Goal: Information Seeking & Learning: Check status

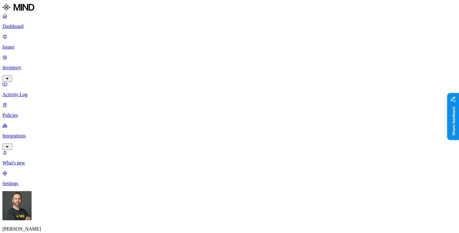
click at [28, 133] on p "Integrations" at bounding box center [229, 135] width 454 height 5
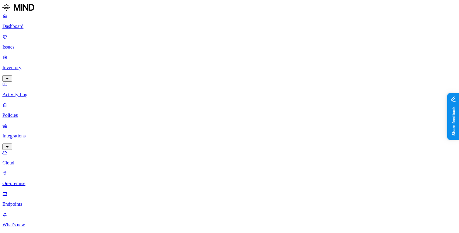
click at [29, 201] on p "Endpoints" at bounding box center [229, 203] width 454 height 5
click at [134, 69] on div "Deployment failed" at bounding box center [134, 77] width 0 height 16
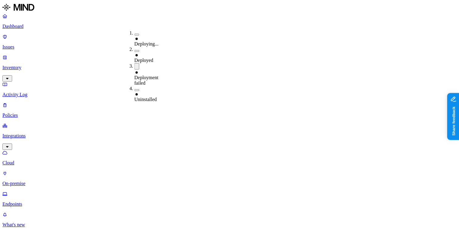
click at [134, 89] on button "button" at bounding box center [136, 90] width 5 height 2
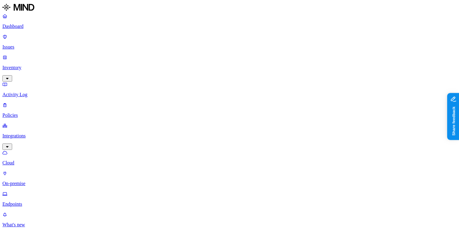
click at [134, 88] on button "button" at bounding box center [136, 89] width 5 height 2
click at [134, 85] on button "button" at bounding box center [136, 88] width 5 height 6
click at [177, 50] on button "button" at bounding box center [179, 51] width 5 height 2
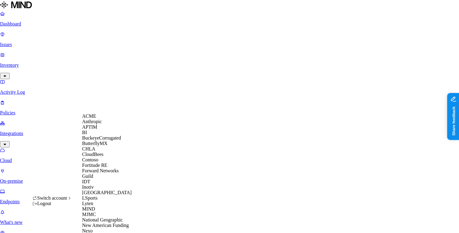
scroll to position [97, 0]
click at [102, 184] on div "Inotiv" at bounding box center [111, 186] width 59 height 5
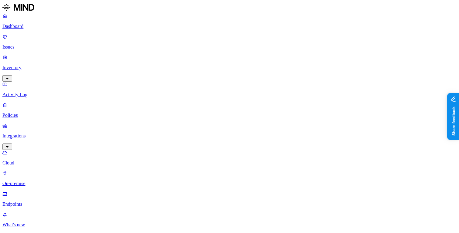
click at [177, 34] on button "button" at bounding box center [179, 35] width 5 height 2
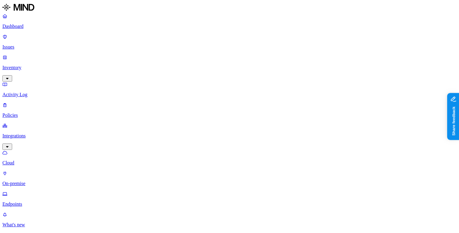
click at [177, 33] on button "button" at bounding box center [179, 33] width 5 height 6
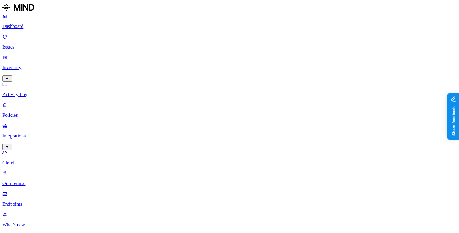
click at [35, 92] on p "Activity Log" at bounding box center [229, 94] width 454 height 5
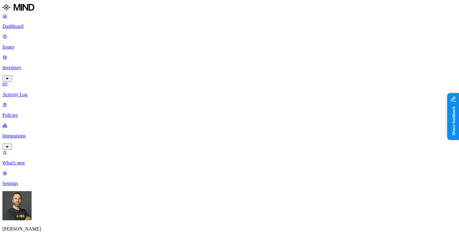
type input "upload"
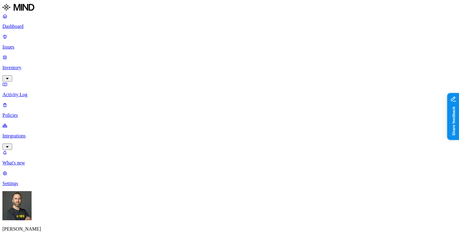
click at [36, 133] on p "Integrations" at bounding box center [229, 135] width 454 height 5
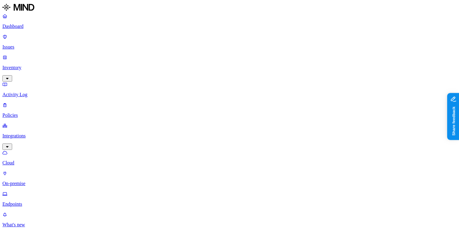
click at [27, 201] on p "Endpoints" at bounding box center [229, 203] width 454 height 5
drag, startPoint x: 288, startPoint y: 32, endPoint x: 274, endPoint y: 34, distance: 14.6
drag, startPoint x: 327, startPoint y: 32, endPoint x: 336, endPoint y: 32, distance: 9.7
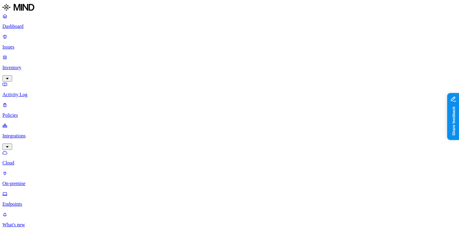
click at [177, 50] on button "button" at bounding box center [179, 51] width 5 height 2
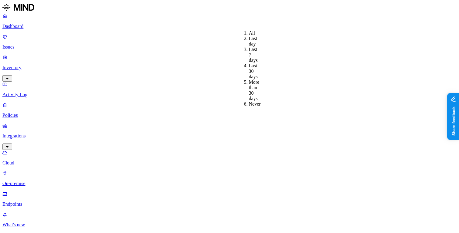
click at [249, 79] on div "More than 30 days" at bounding box center [249, 90] width 0 height 22
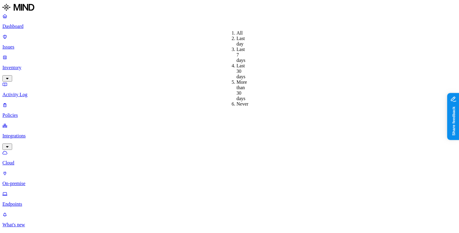
click at [236, 101] on div "Never" at bounding box center [236, 103] width 0 height 5
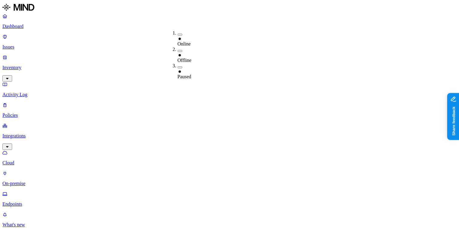
click at [177, 50] on button "button" at bounding box center [179, 51] width 5 height 2
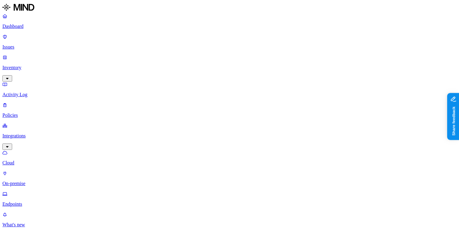
click at [177, 50] on button "button" at bounding box center [179, 51] width 5 height 2
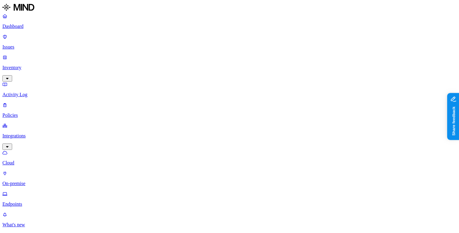
click at [134, 66] on button "button" at bounding box center [136, 67] width 5 height 2
click at [134, 63] on button "button" at bounding box center [136, 66] width 5 height 6
click at [134, 88] on button "button" at bounding box center [136, 89] width 5 height 2
click at [134, 85] on button "button" at bounding box center [136, 88] width 5 height 6
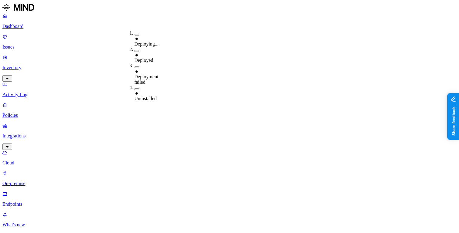
click at [37, 27] on p "Dashboard" at bounding box center [229, 26] width 454 height 5
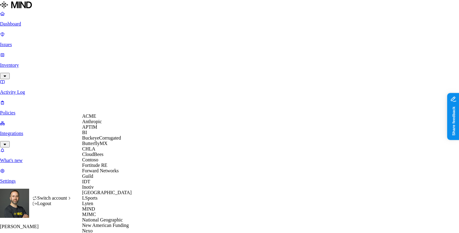
click at [103, 130] on div "APTIM" at bounding box center [111, 126] width 59 height 5
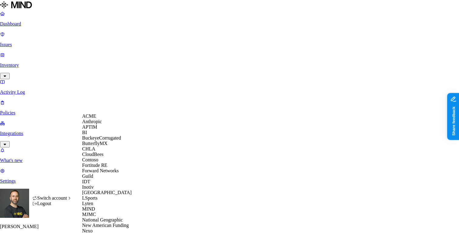
scroll to position [135, 0]
click at [102, 217] on span "National Geographic" at bounding box center [102, 219] width 41 height 5
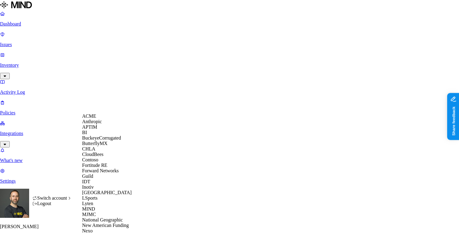
scroll to position [103, 0]
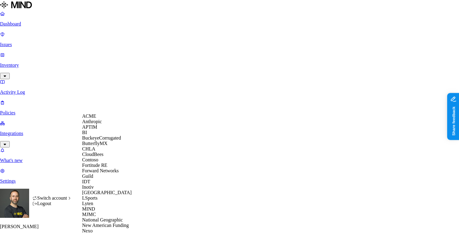
scroll to position [138, 0]
click at [99, 223] on span "New American Funding" at bounding box center [105, 225] width 47 height 5
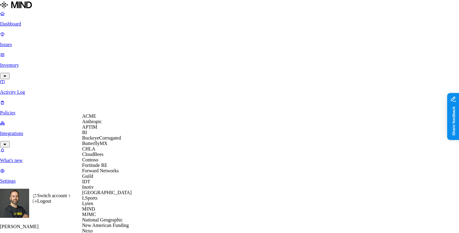
scroll to position [16, 0]
click at [103, 157] on span "CloudBees" at bounding box center [92, 154] width 21 height 5
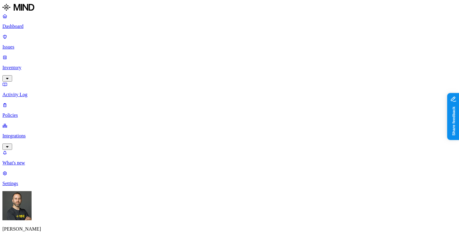
click at [55, 65] on p "Inventory" at bounding box center [229, 67] width 454 height 5
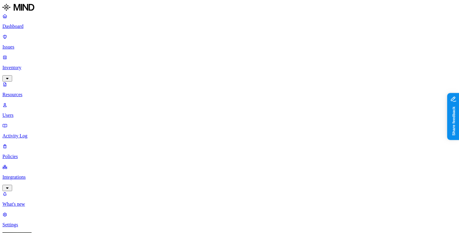
click at [22, 113] on p "Users" at bounding box center [229, 115] width 454 height 5
